Goal: Complete application form

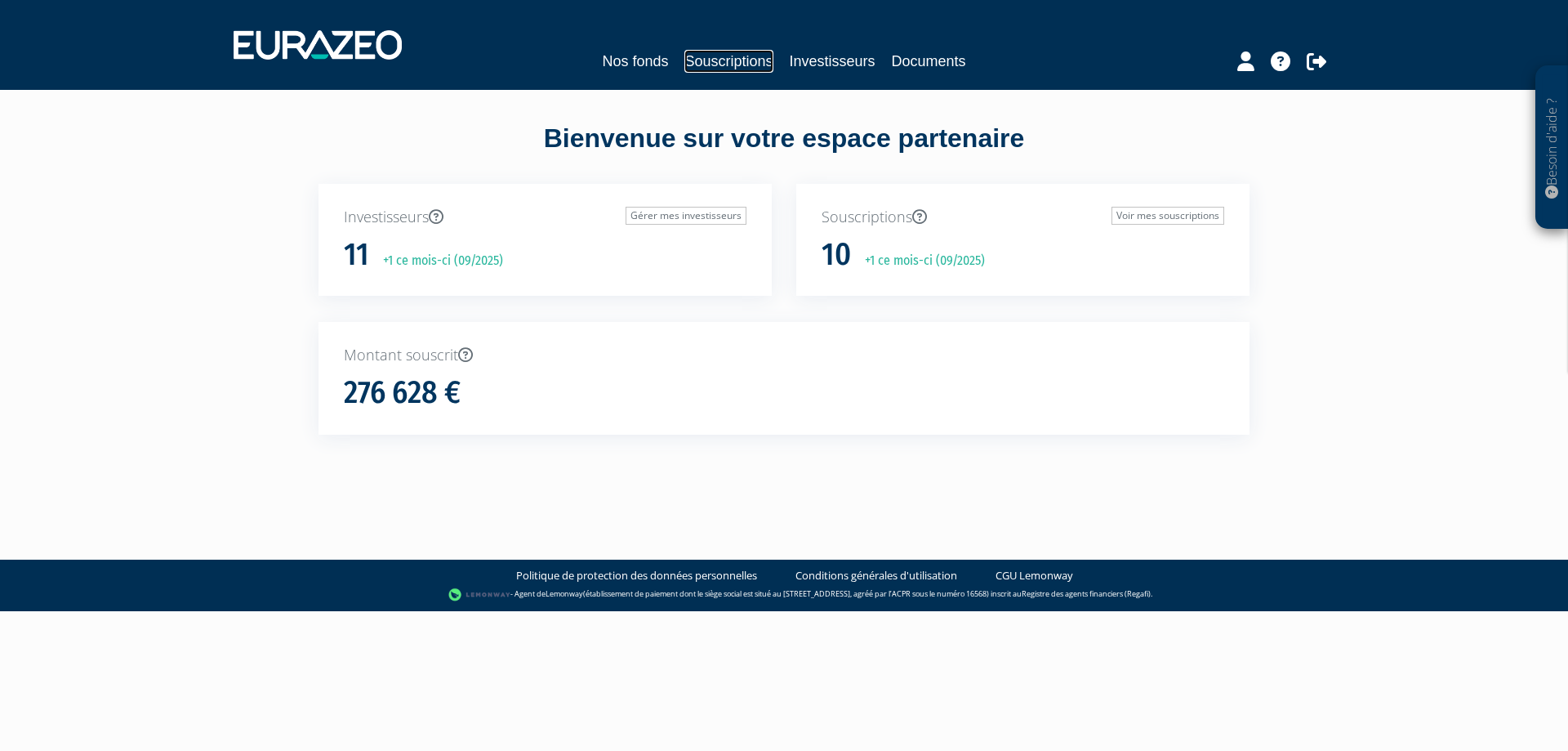
click at [704, 60] on link "Souscriptions" at bounding box center [728, 61] width 88 height 23
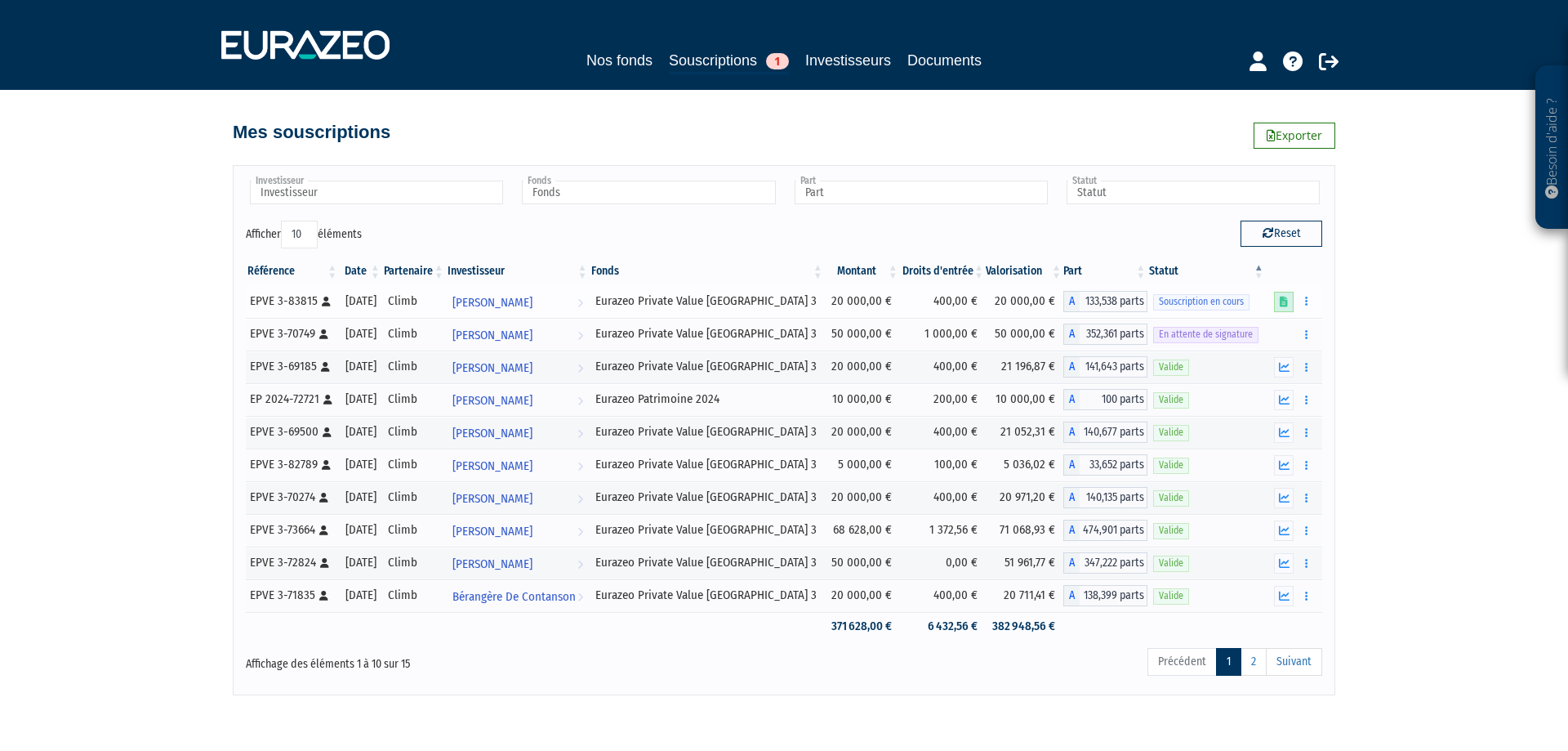
click at [1282, 299] on icon at bounding box center [1284, 301] width 9 height 10
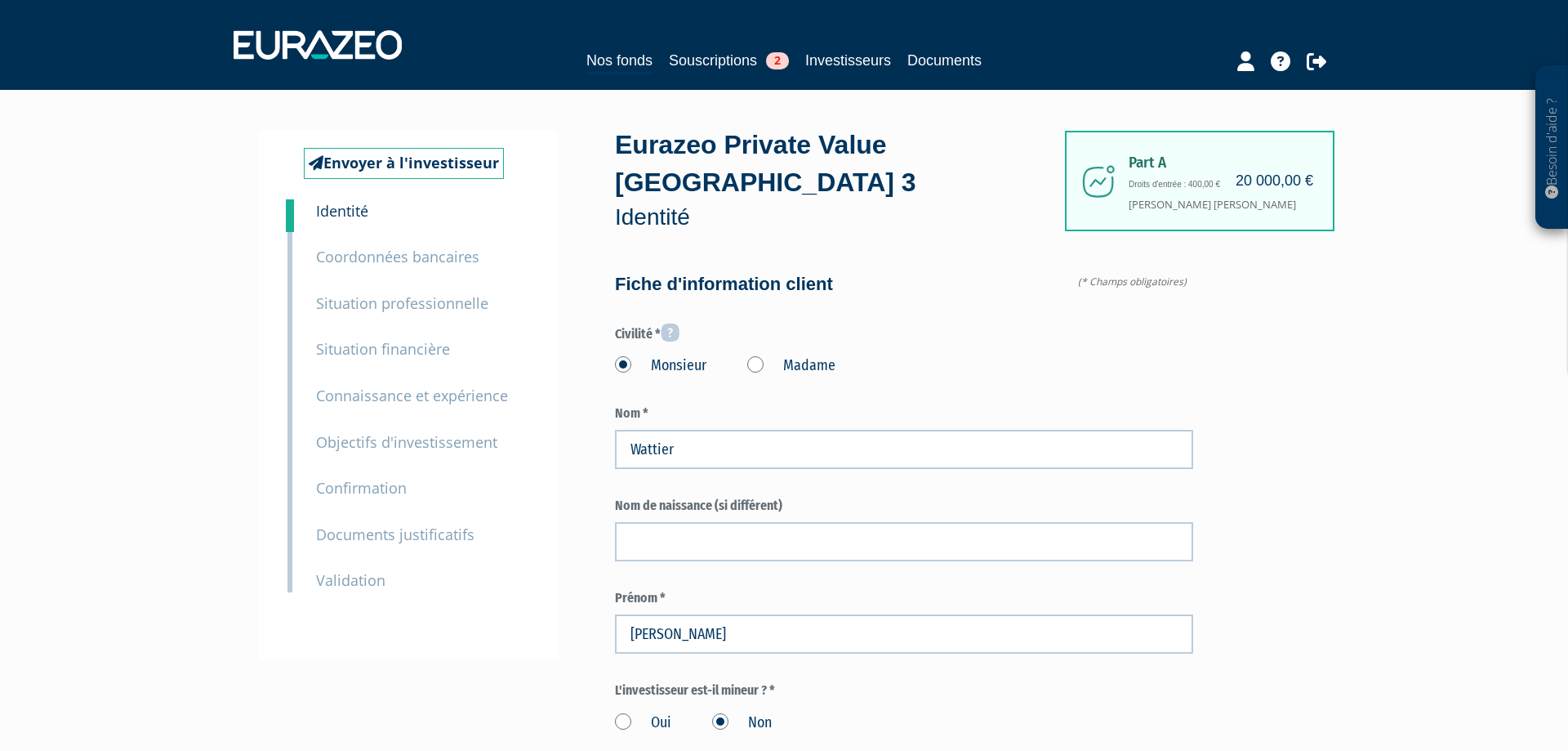
scroll to position [305, 0]
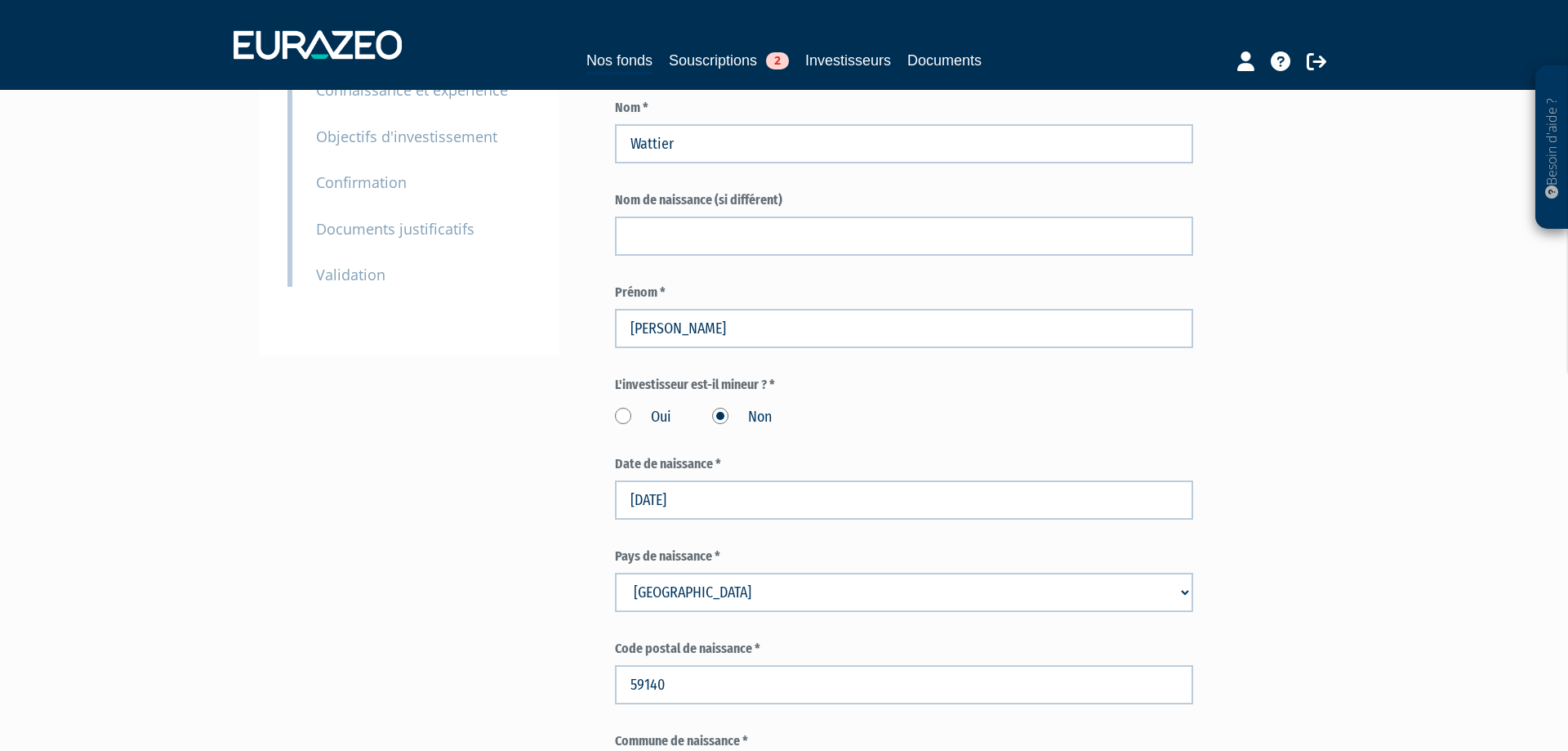
click at [403, 233] on small "Documents justificatifs" at bounding box center [396, 229] width 159 height 20
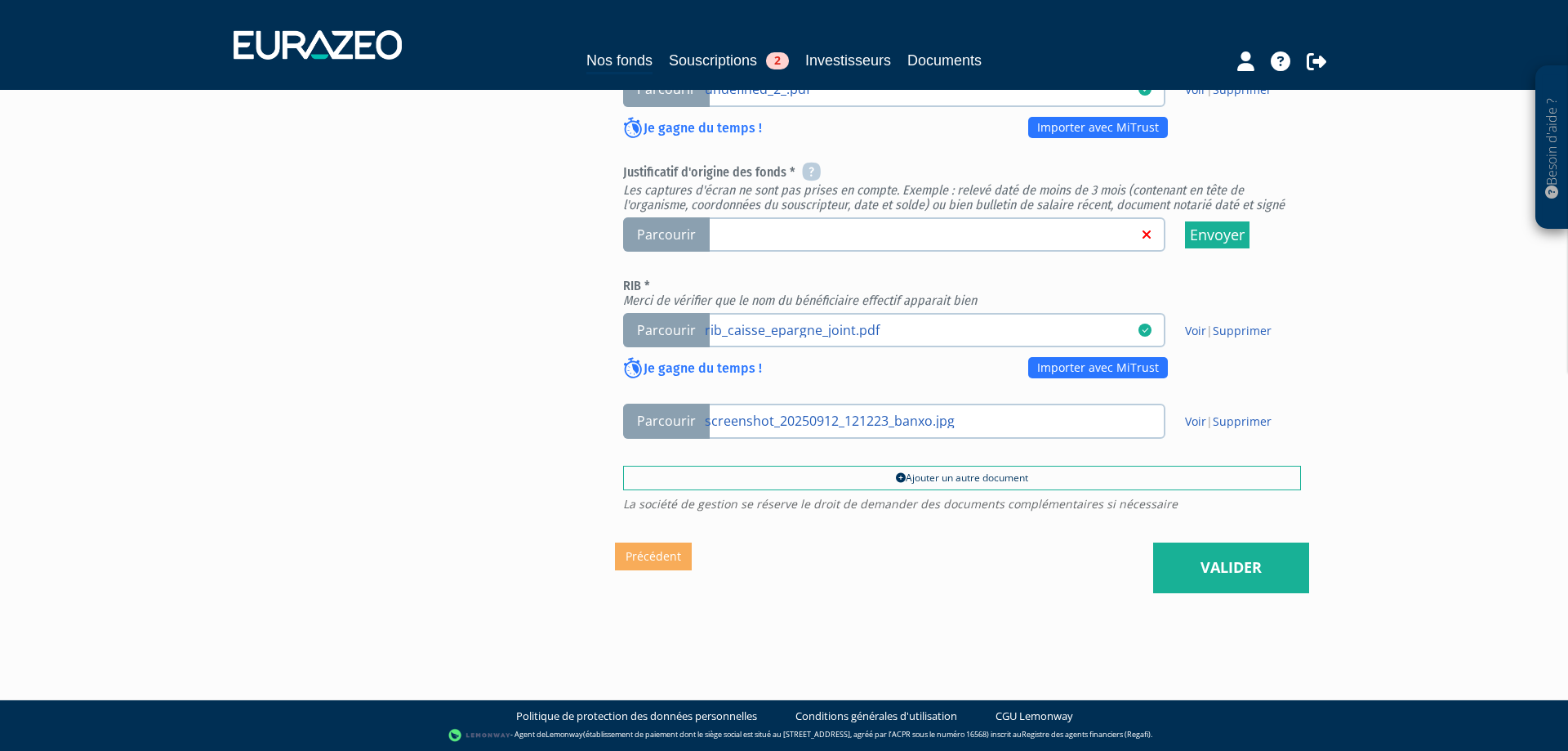
scroll to position [718, 0]
click at [871, 419] on link "screenshot_20250912_121223_banxo.jpg" at bounding box center [921, 419] width 434 height 16
click at [0, 0] on input "Parcourir screenshot_20250912_121223_banxo.jpg" at bounding box center [0, 0] width 0 height 0
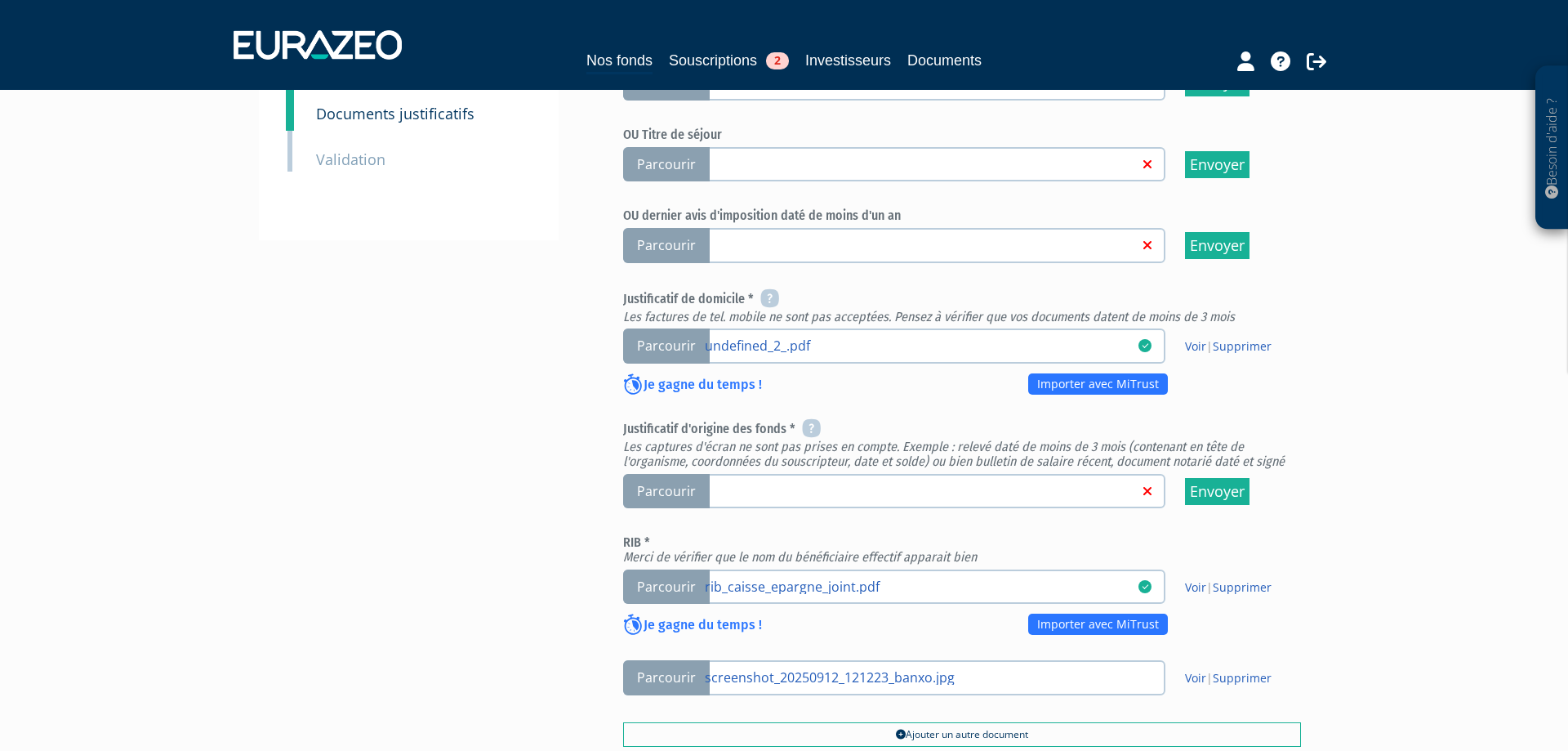
scroll to position [413, 0]
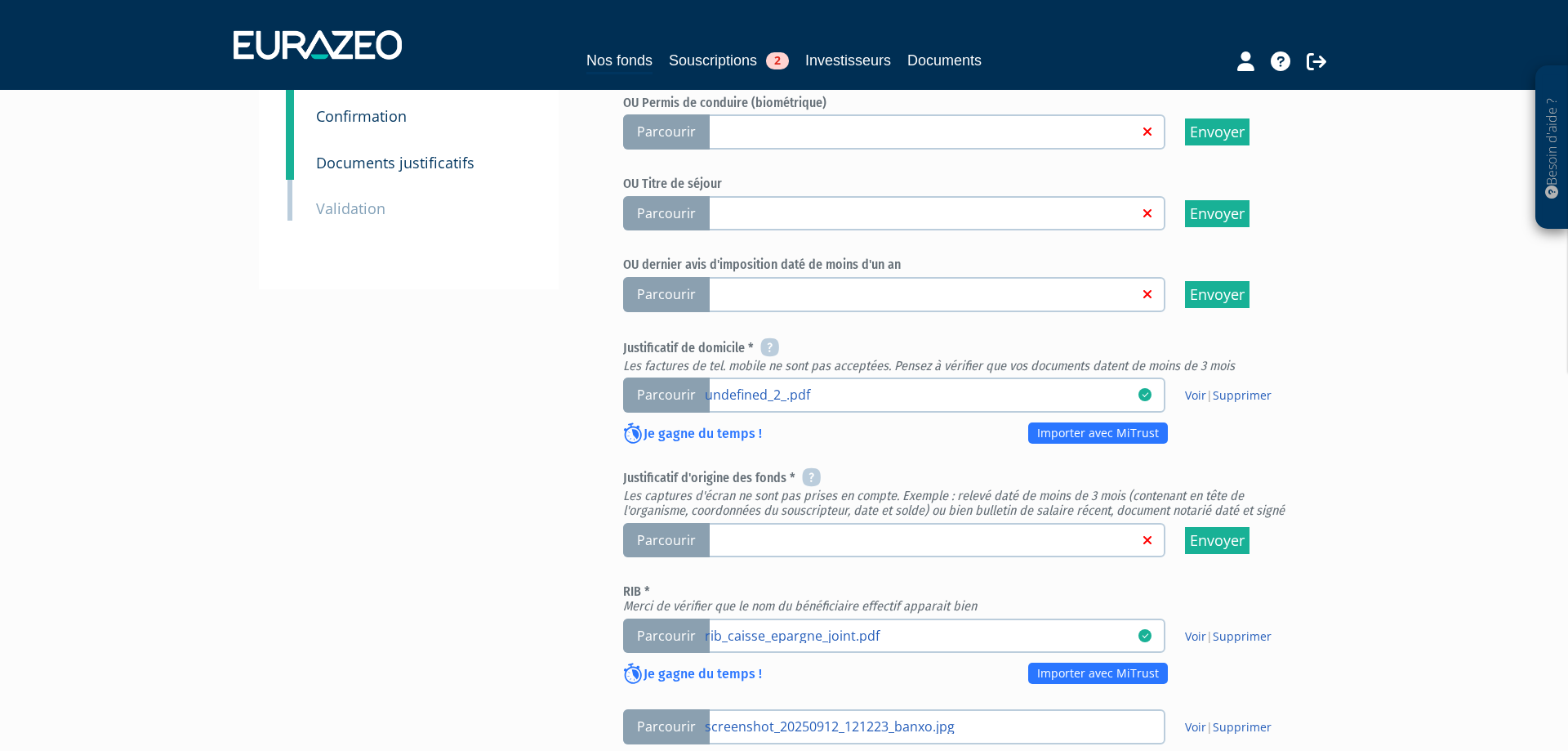
click at [661, 537] on span "Parcourir" at bounding box center [667, 539] width 87 height 35
click at [0, 0] on input "Parcourir" at bounding box center [0, 0] width 0 height 0
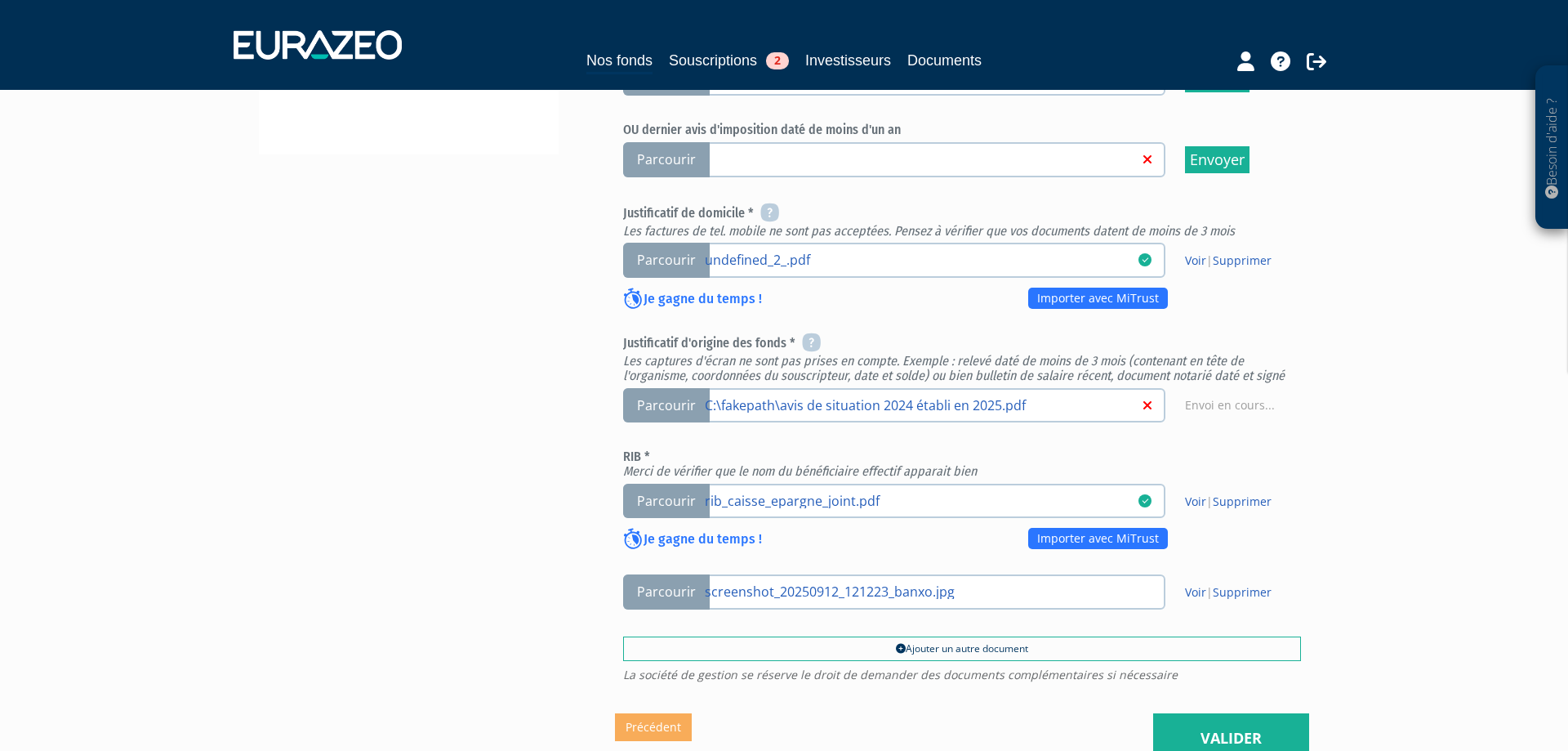
scroll to position [718, 0]
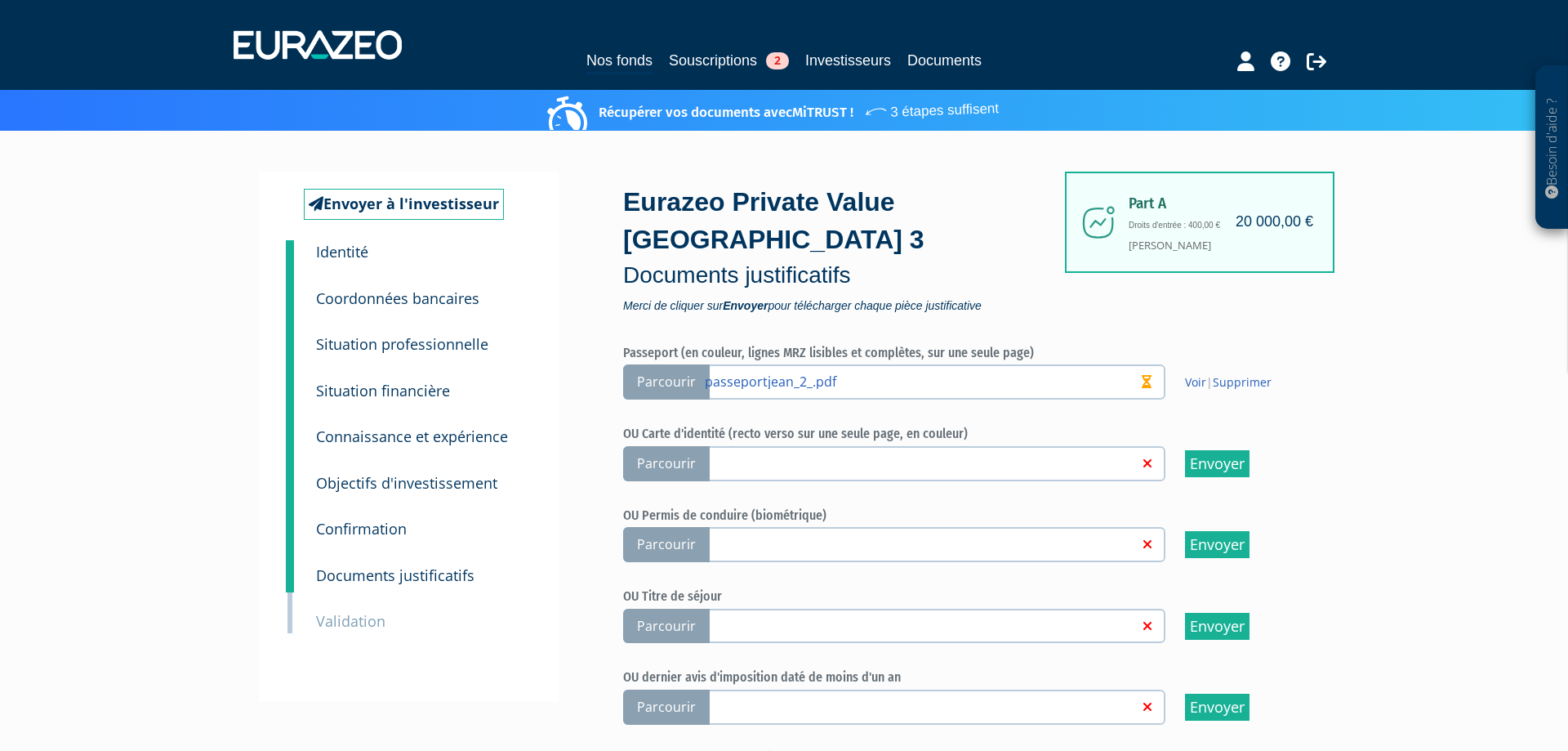
scroll to position [718, 0]
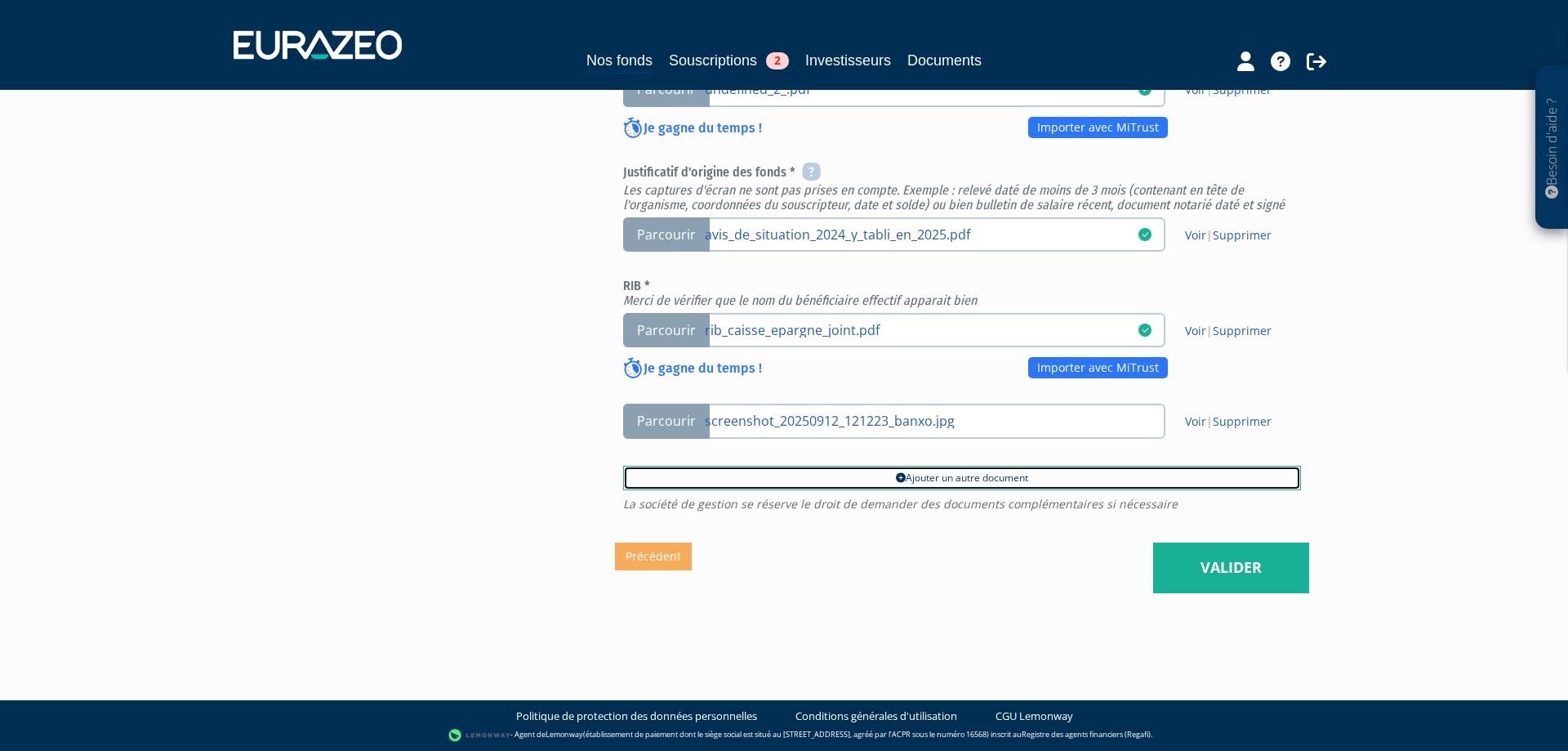
click at [782, 477] on link "Ajouter un autre document" at bounding box center [963, 478] width 678 height 25
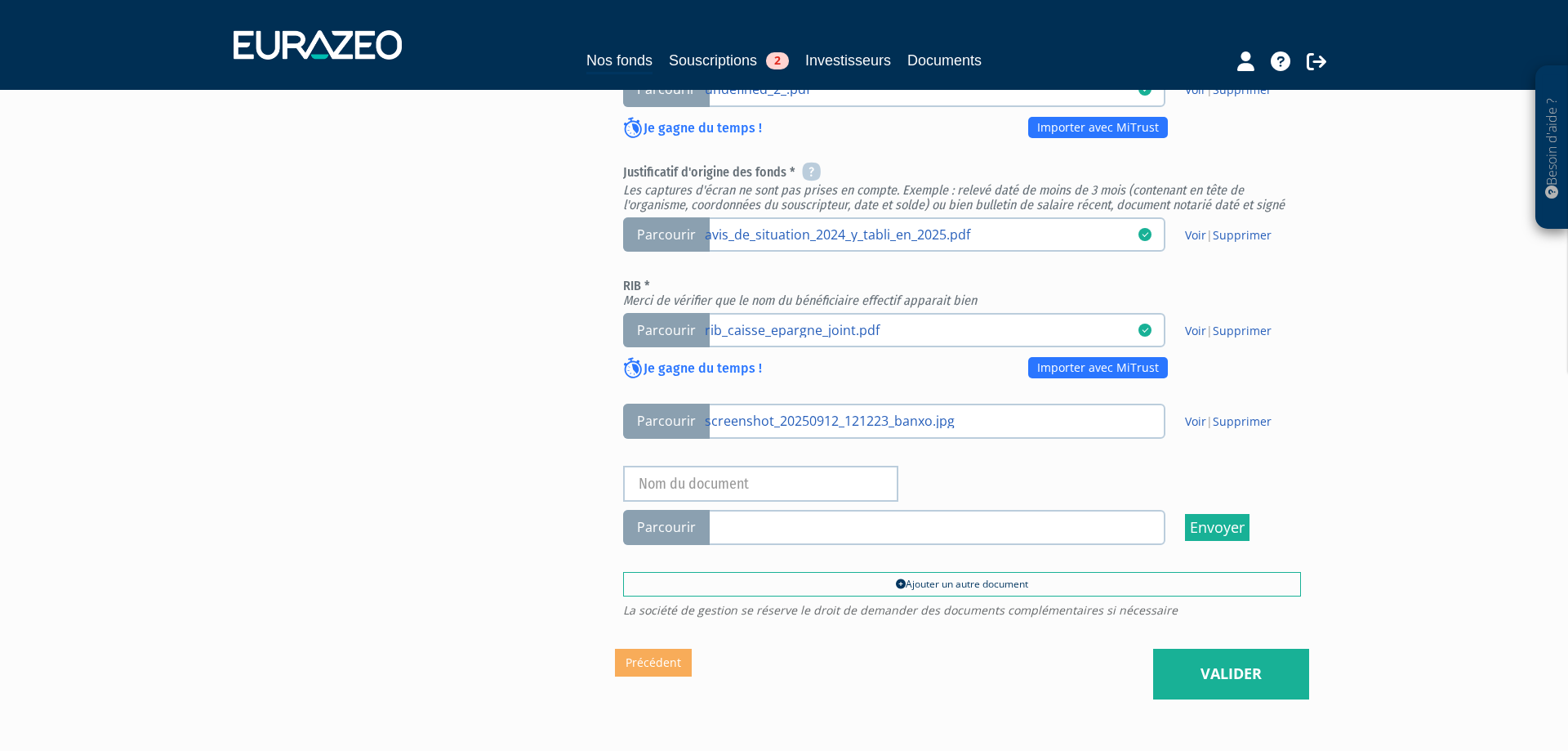
click at [786, 518] on label "Parcourir" at bounding box center [895, 527] width 542 height 35
click at [0, 0] on input "Parcourir" at bounding box center [0, 0] width 0 height 0
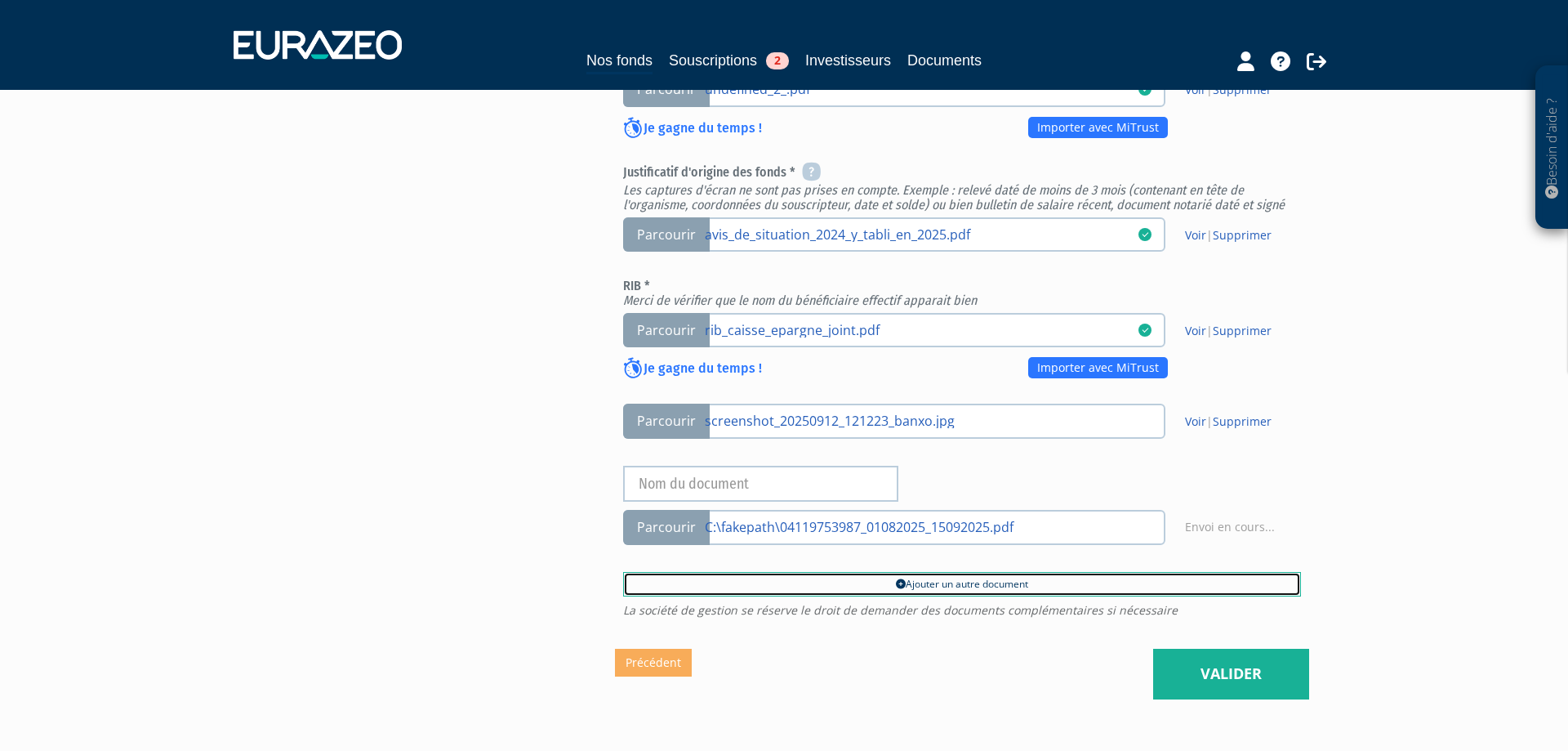
click at [868, 582] on link "Ajouter un autre document" at bounding box center [963, 584] width 678 height 25
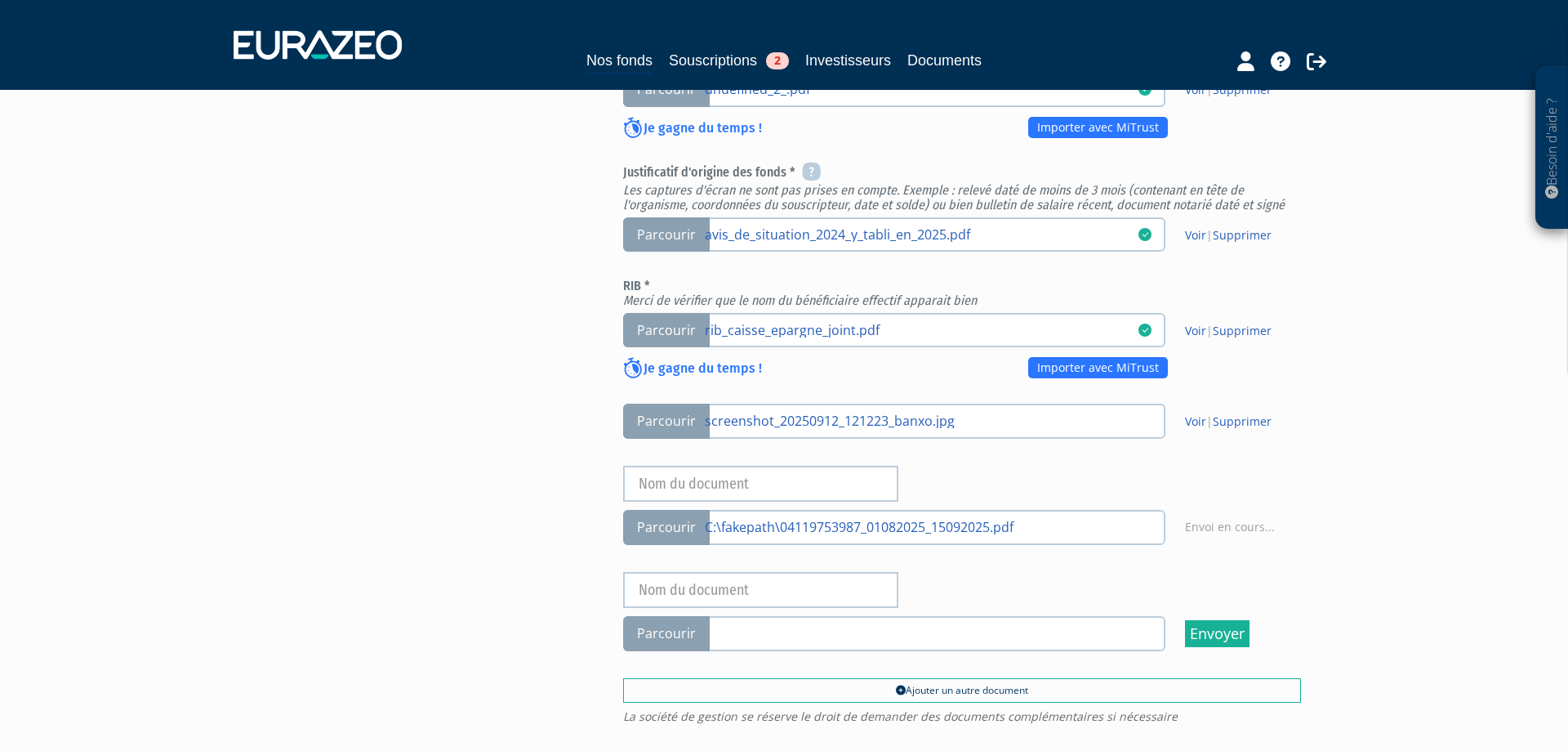
click at [763, 627] on link at bounding box center [921, 632] width 434 height 16
click at [0, 0] on input "Parcourir" at bounding box center [0, 0] width 0 height 0
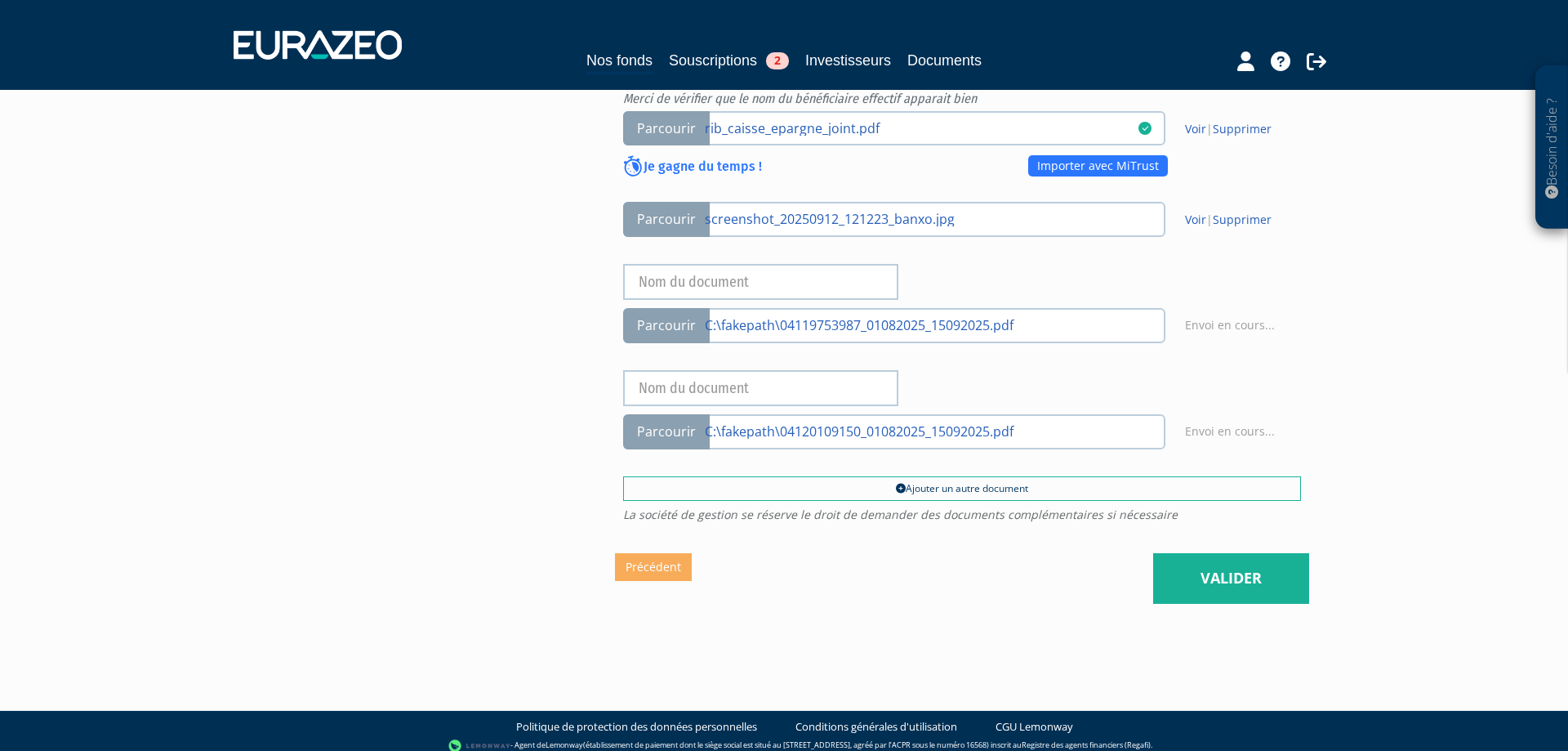
scroll to position [930, 0]
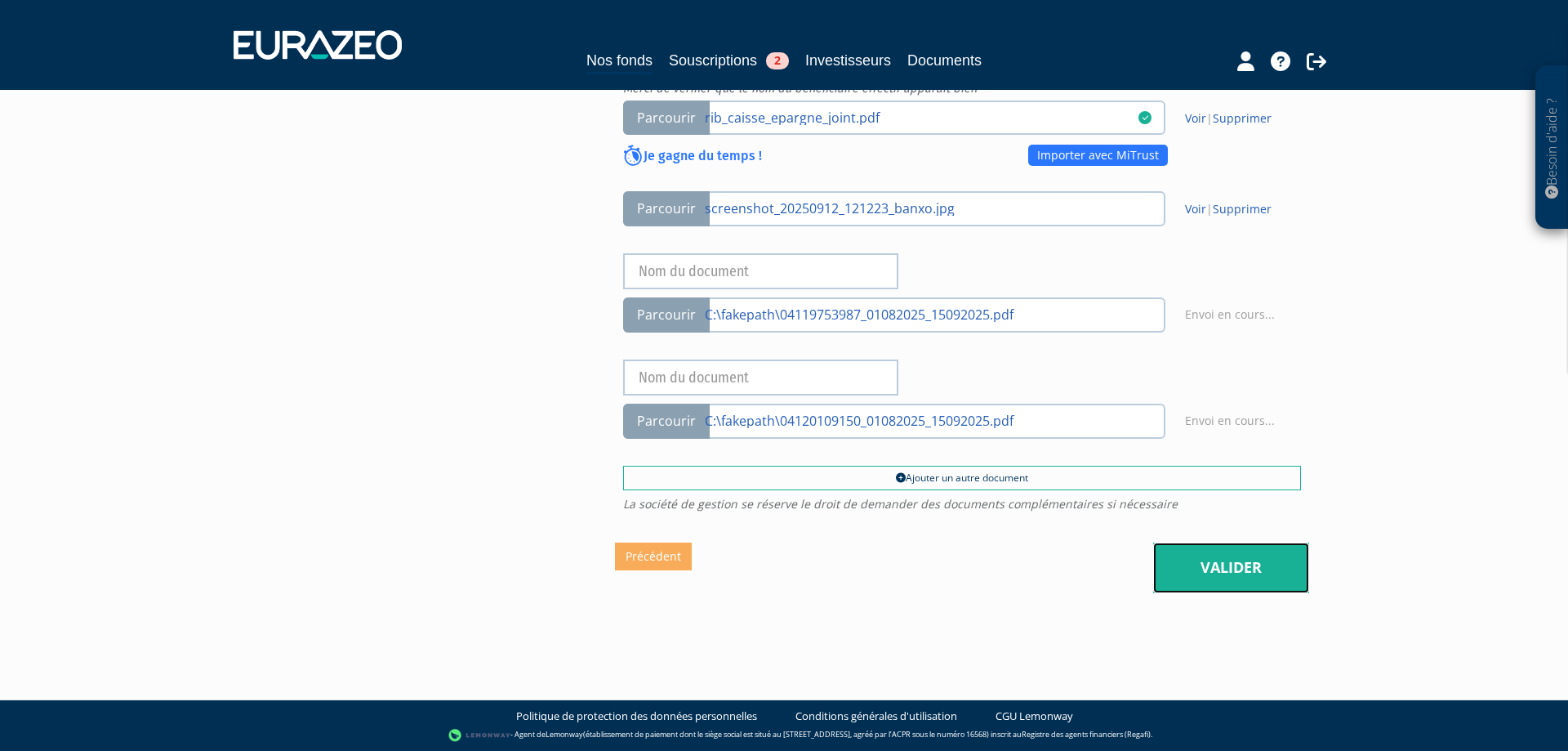
click at [1188, 566] on link "Valider" at bounding box center [1231, 568] width 156 height 51
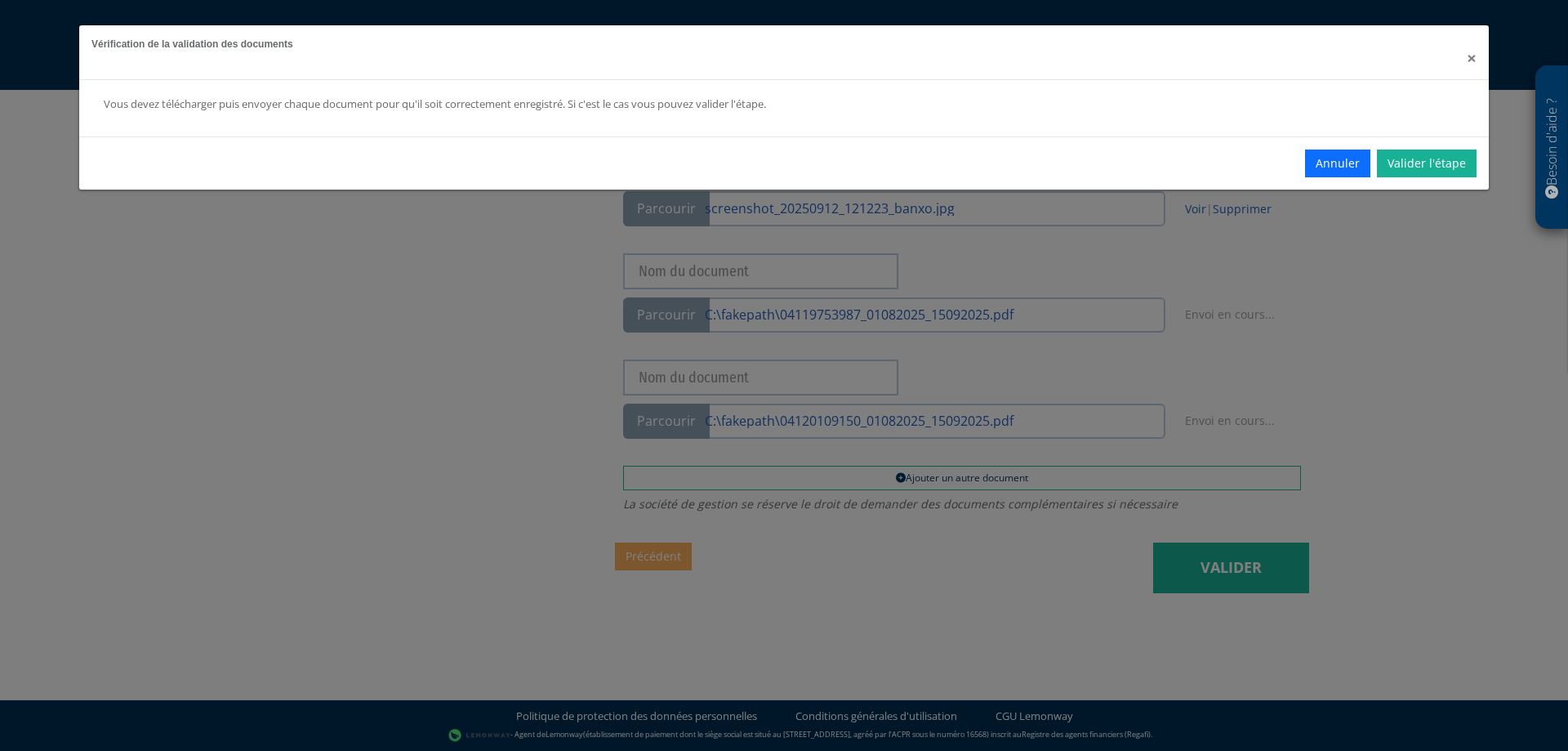
click at [1470, 59] on span "×" at bounding box center [1472, 58] width 9 height 23
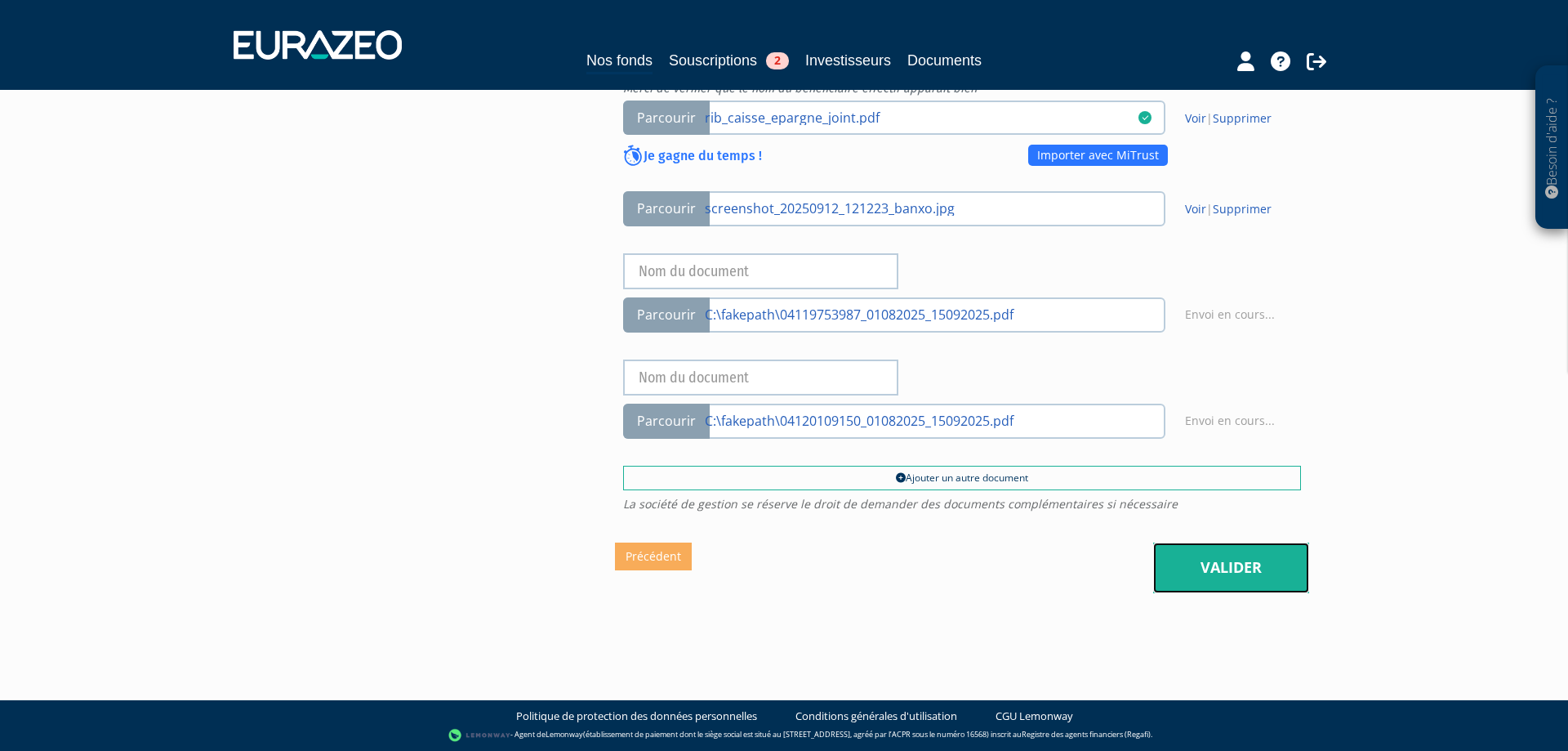
click at [1217, 555] on link "Valider" at bounding box center [1231, 568] width 156 height 51
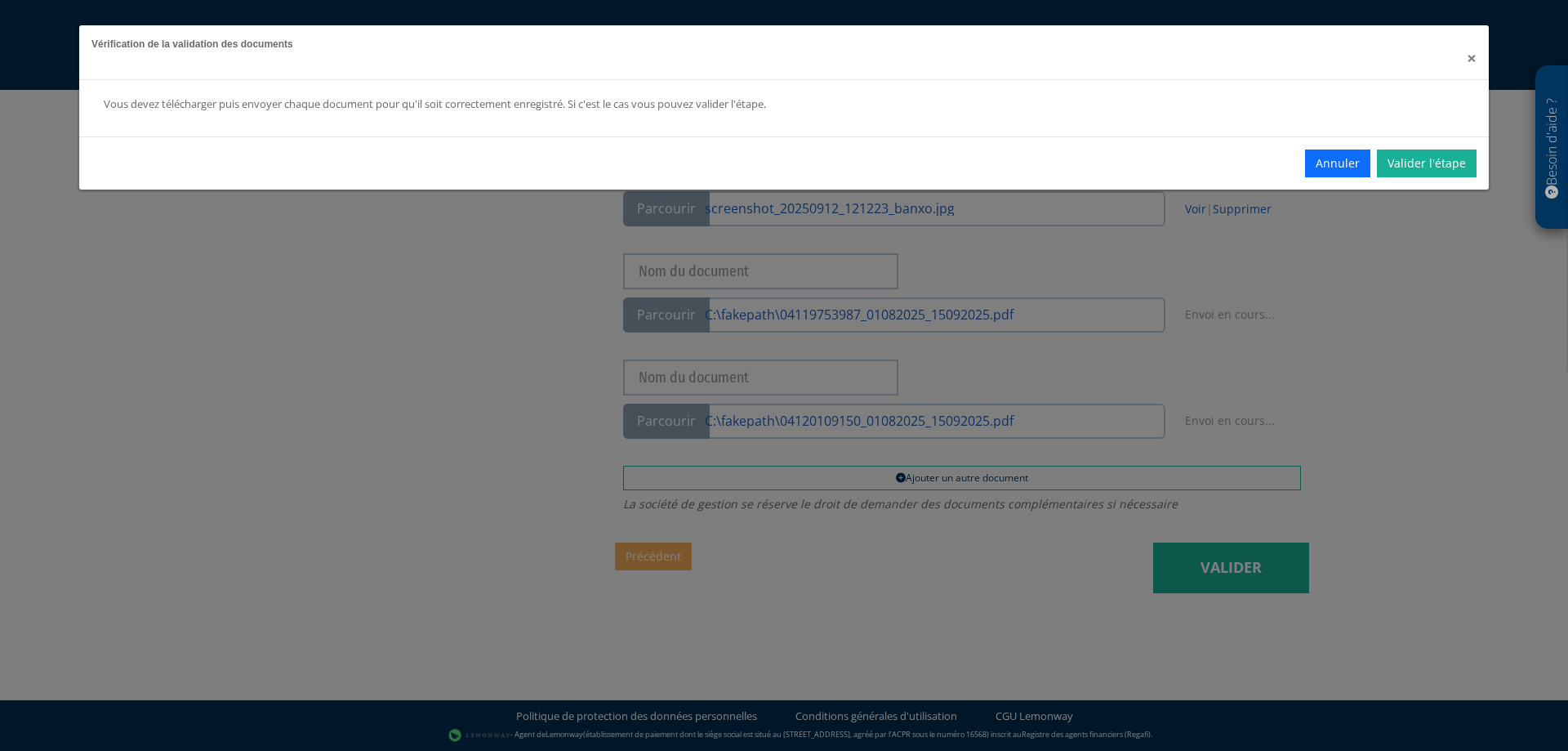
click at [1468, 50] on span "×" at bounding box center [1472, 58] width 9 height 23
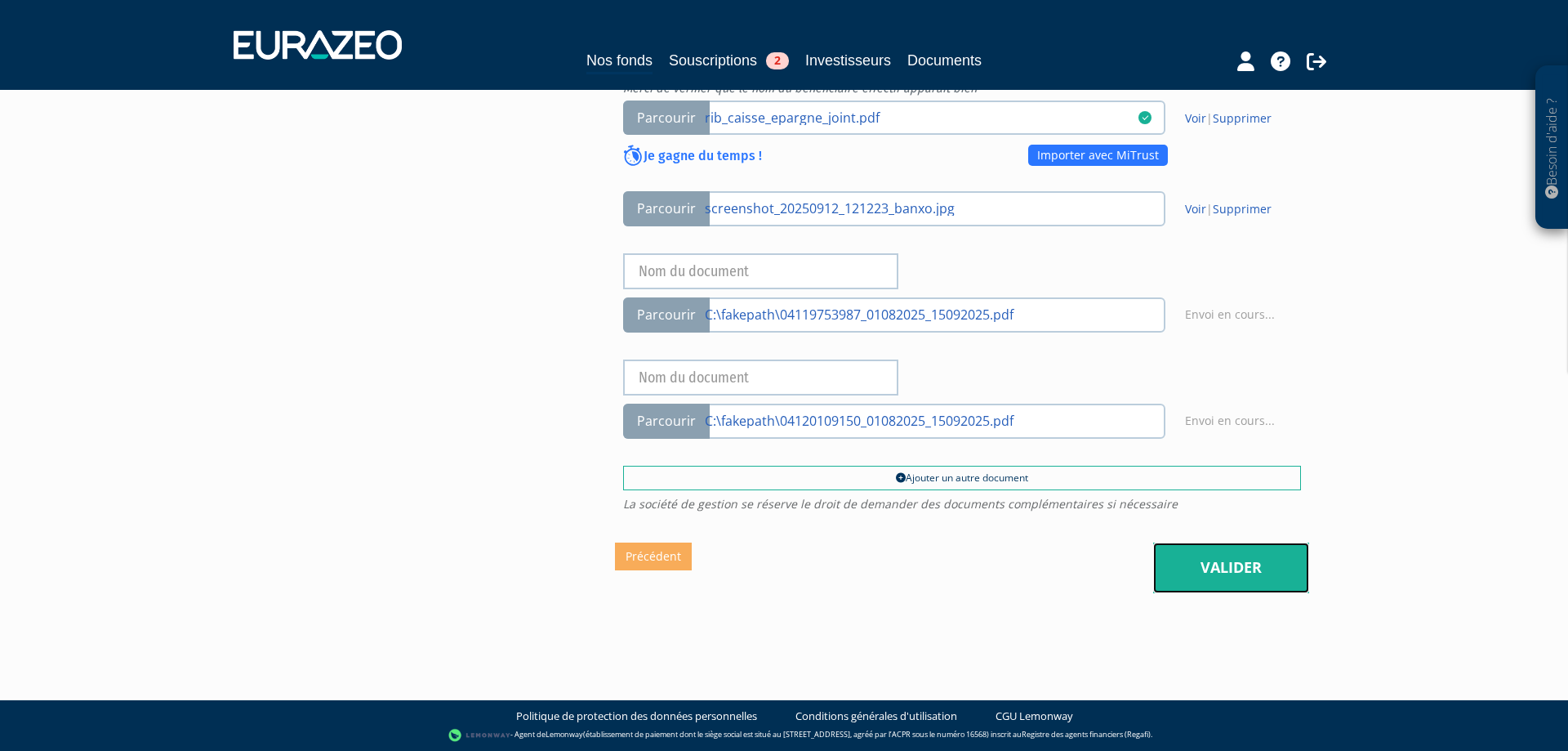
scroll to position [828, 0]
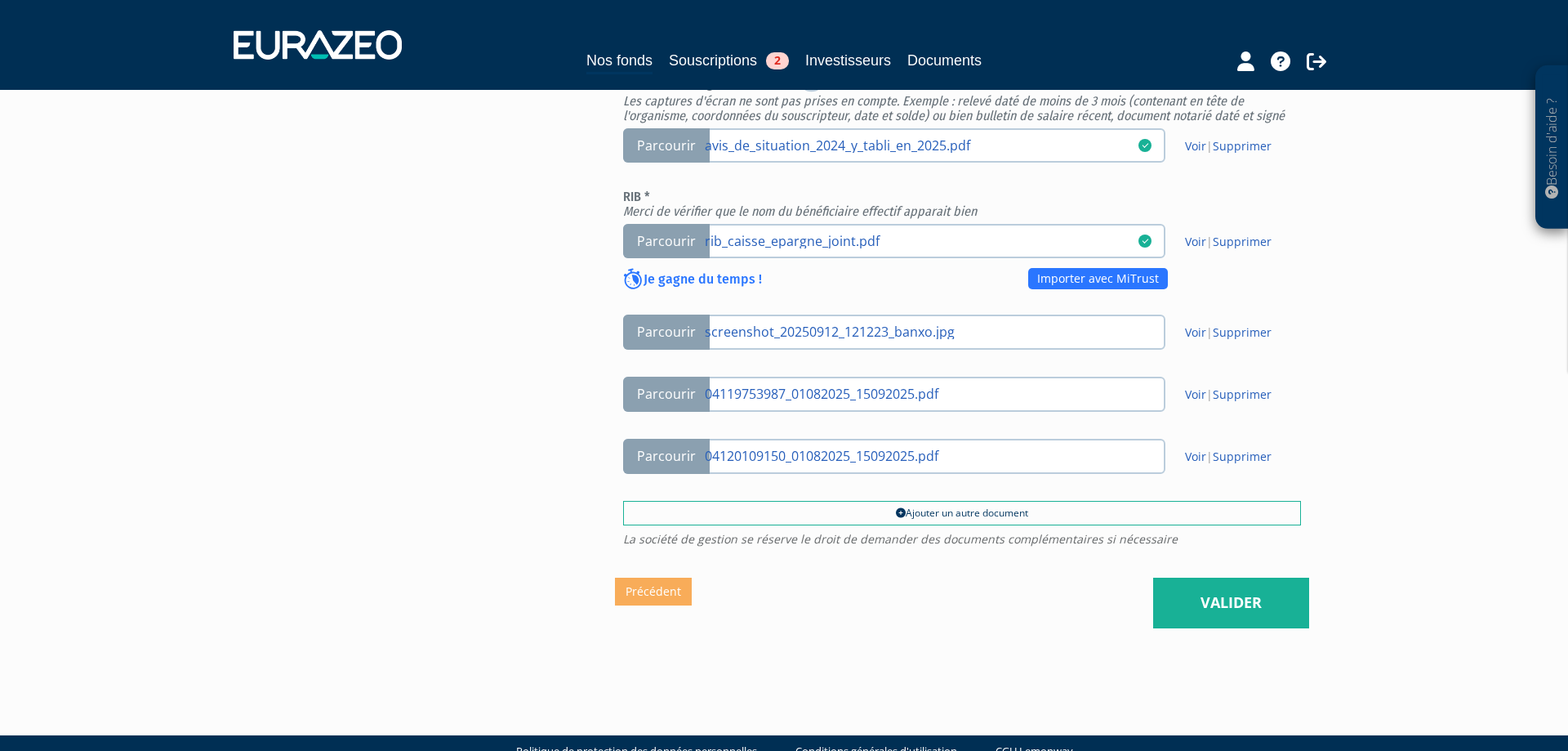
scroll to position [842, 0]
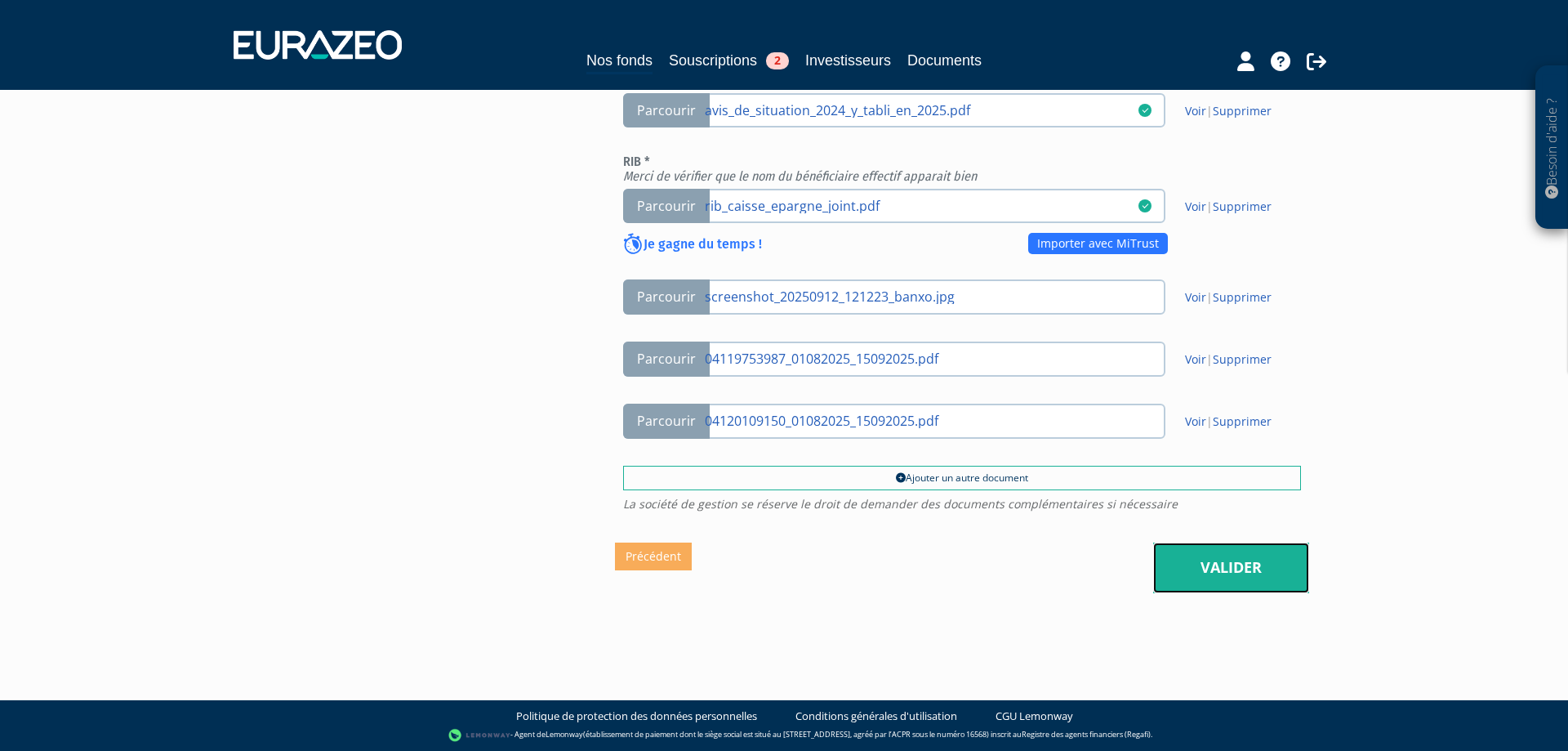
click at [1211, 572] on link "Valider" at bounding box center [1231, 568] width 156 height 51
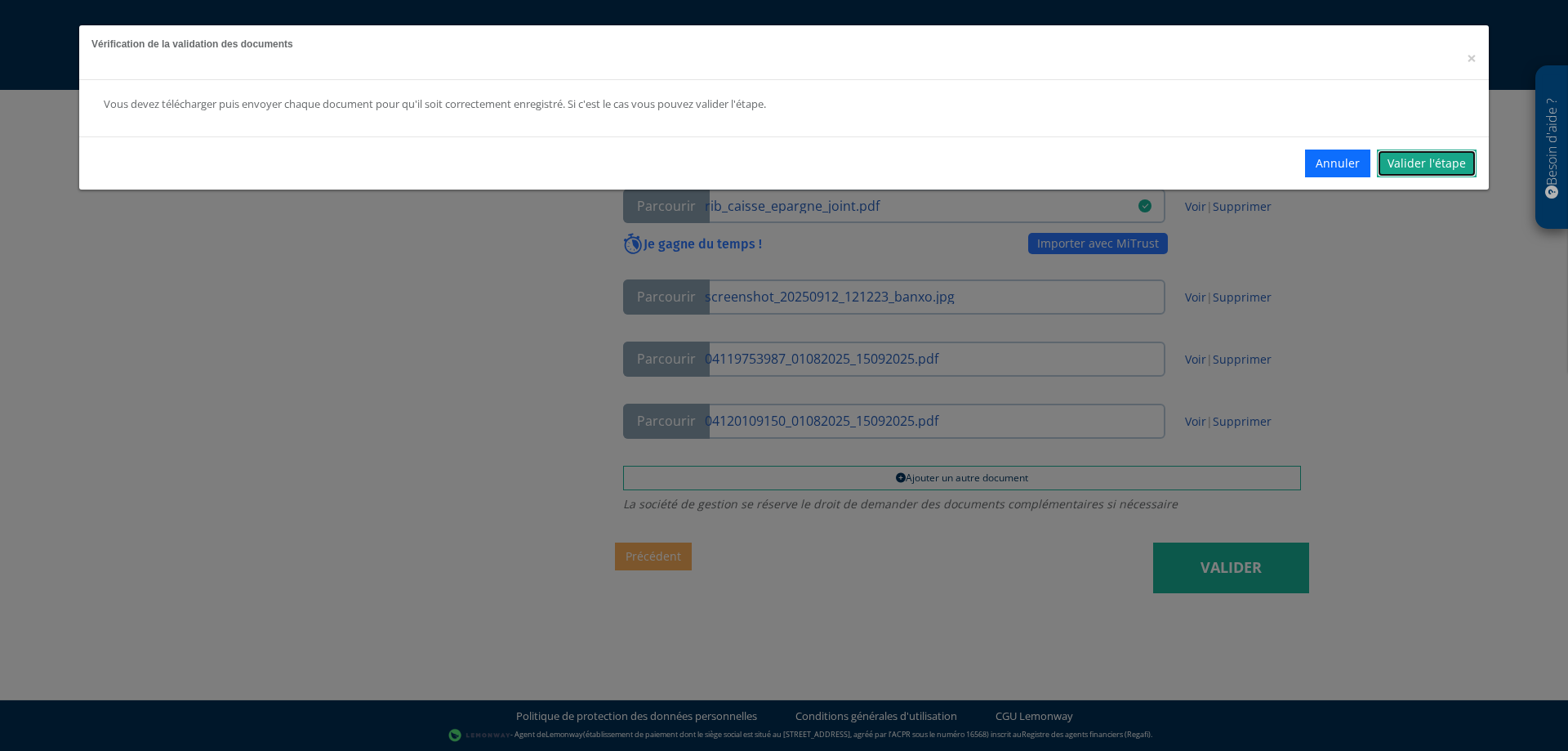
click at [1414, 171] on link "Valider l'étape" at bounding box center [1426, 162] width 99 height 27
